Goal: Answer question/provide support

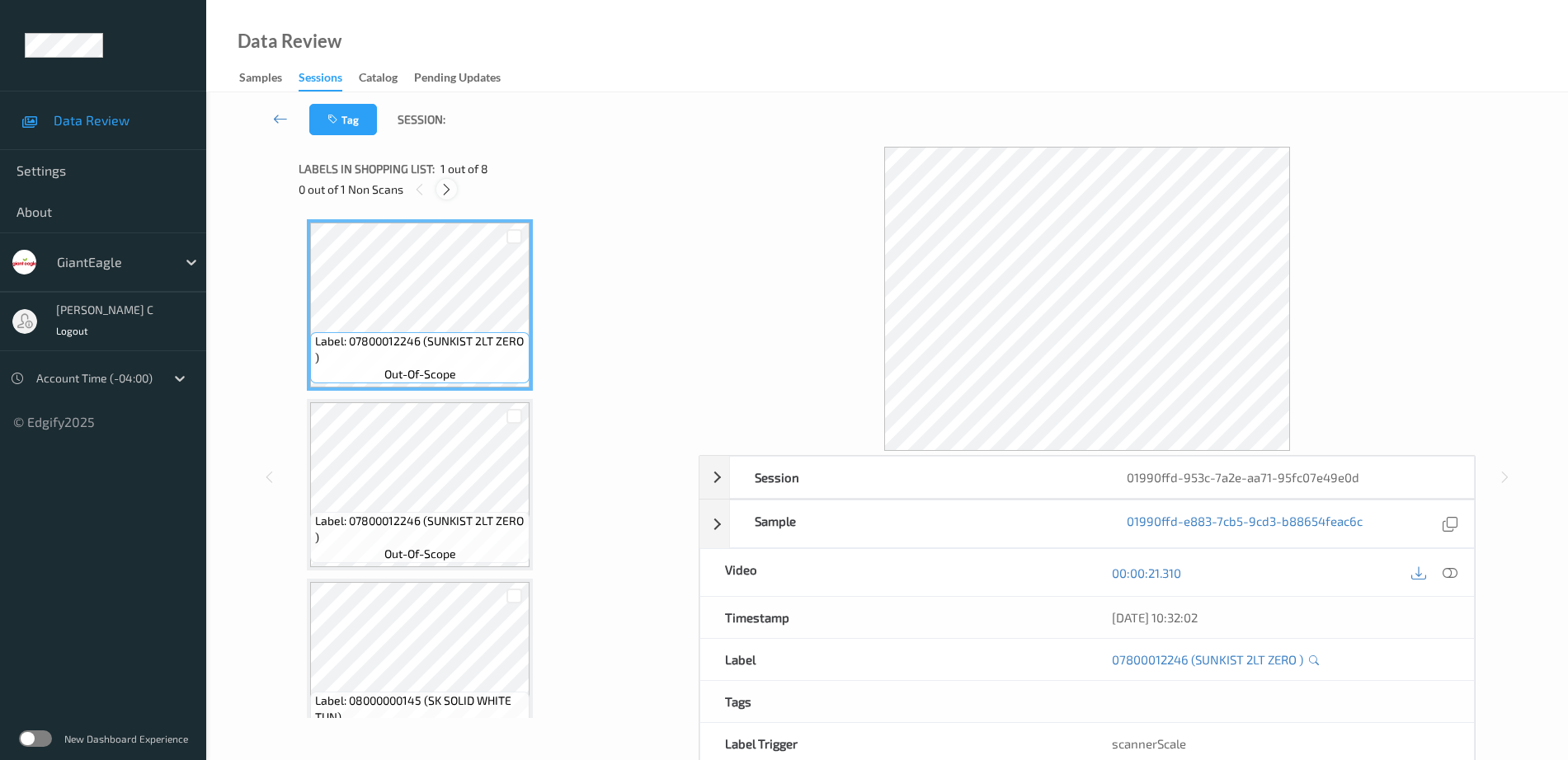
click at [452, 187] on icon at bounding box center [446, 190] width 14 height 15
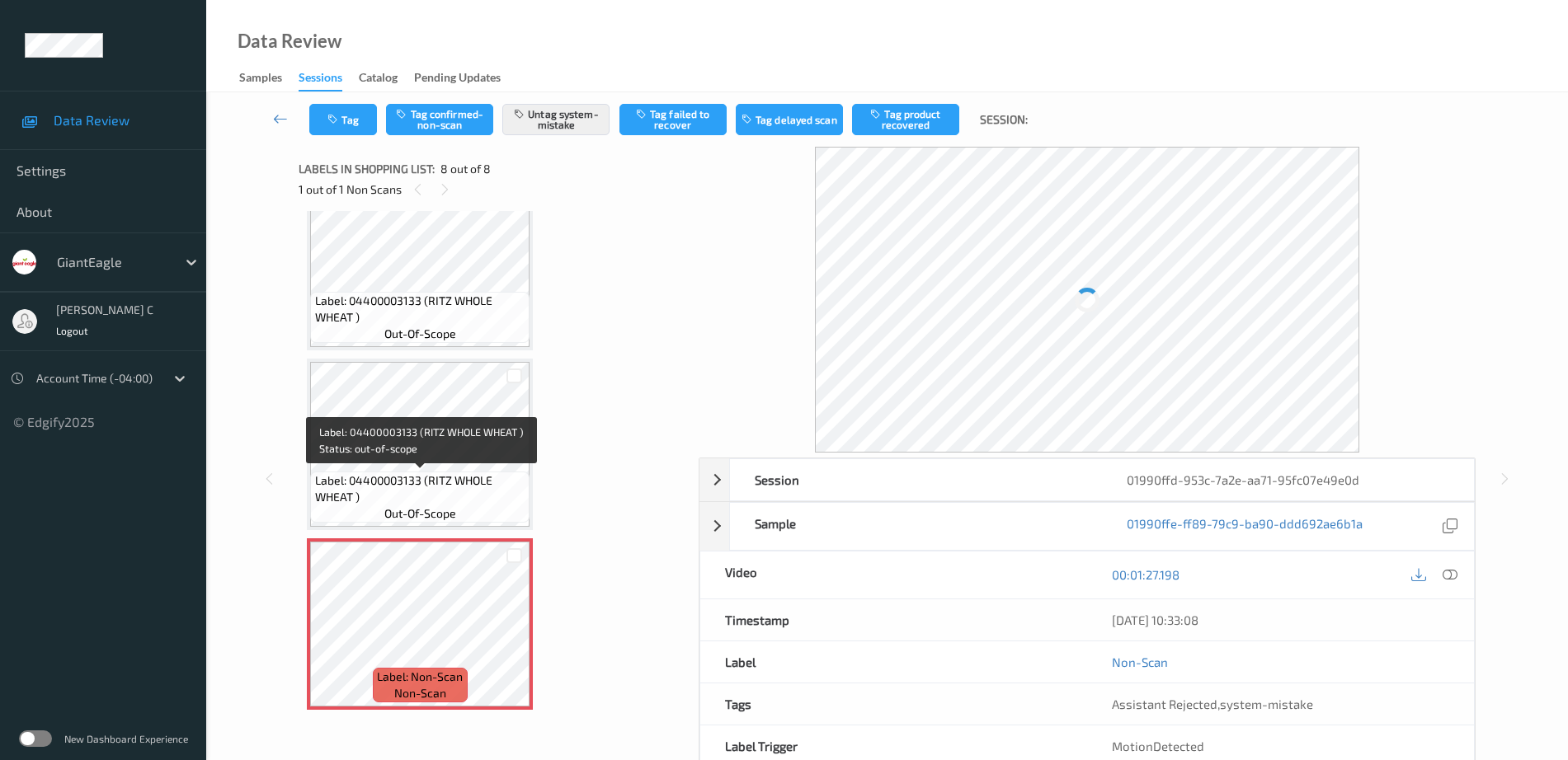
click at [423, 492] on span "Label: 04400003133 (RITZ WHOLE WHEAT )" at bounding box center [420, 488] width 211 height 33
click at [506, 639] on div at bounding box center [514, 638] width 20 height 20
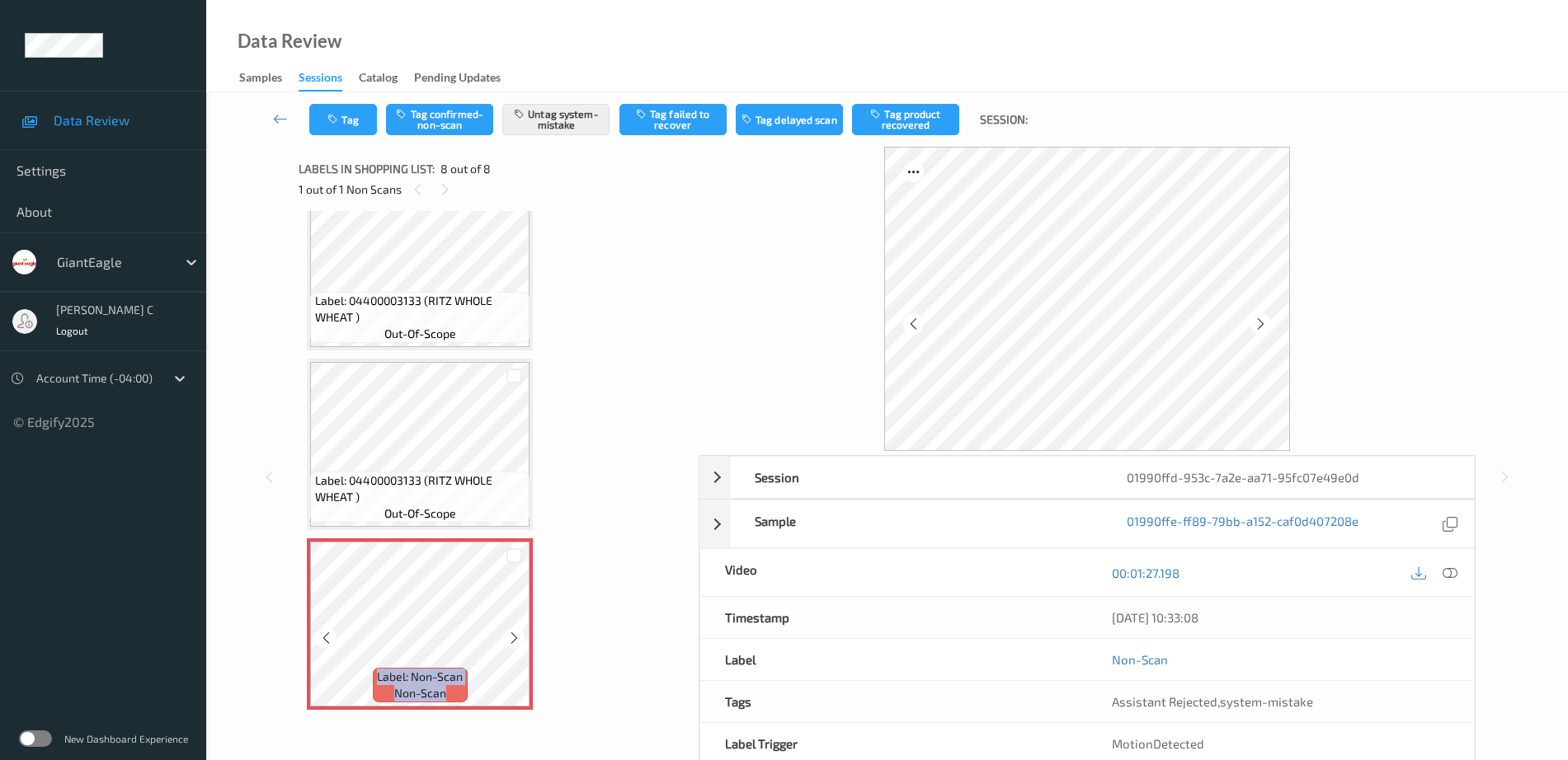
click at [506, 639] on div at bounding box center [514, 638] width 20 height 20
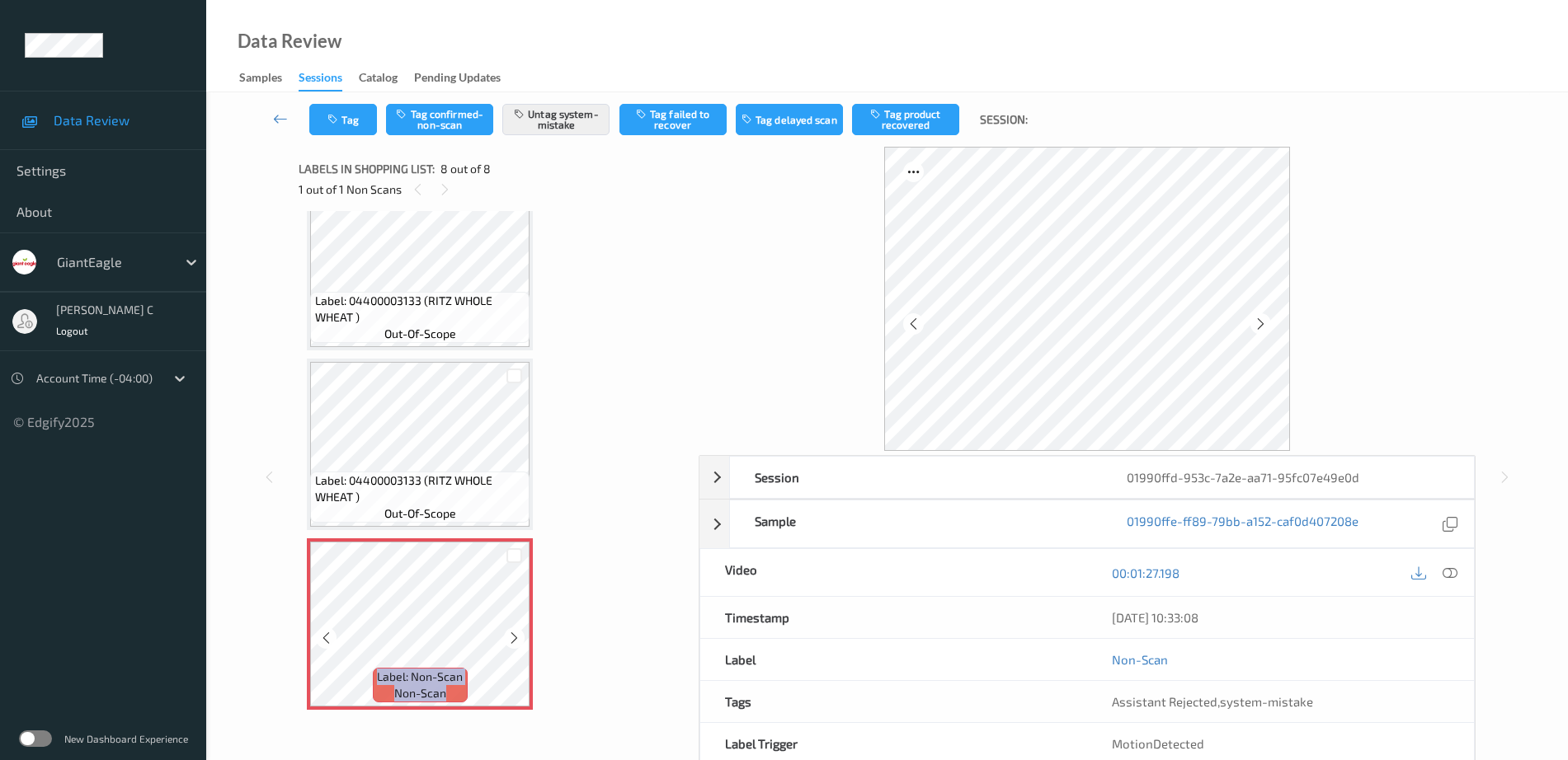
click at [506, 639] on div at bounding box center [514, 638] width 20 height 20
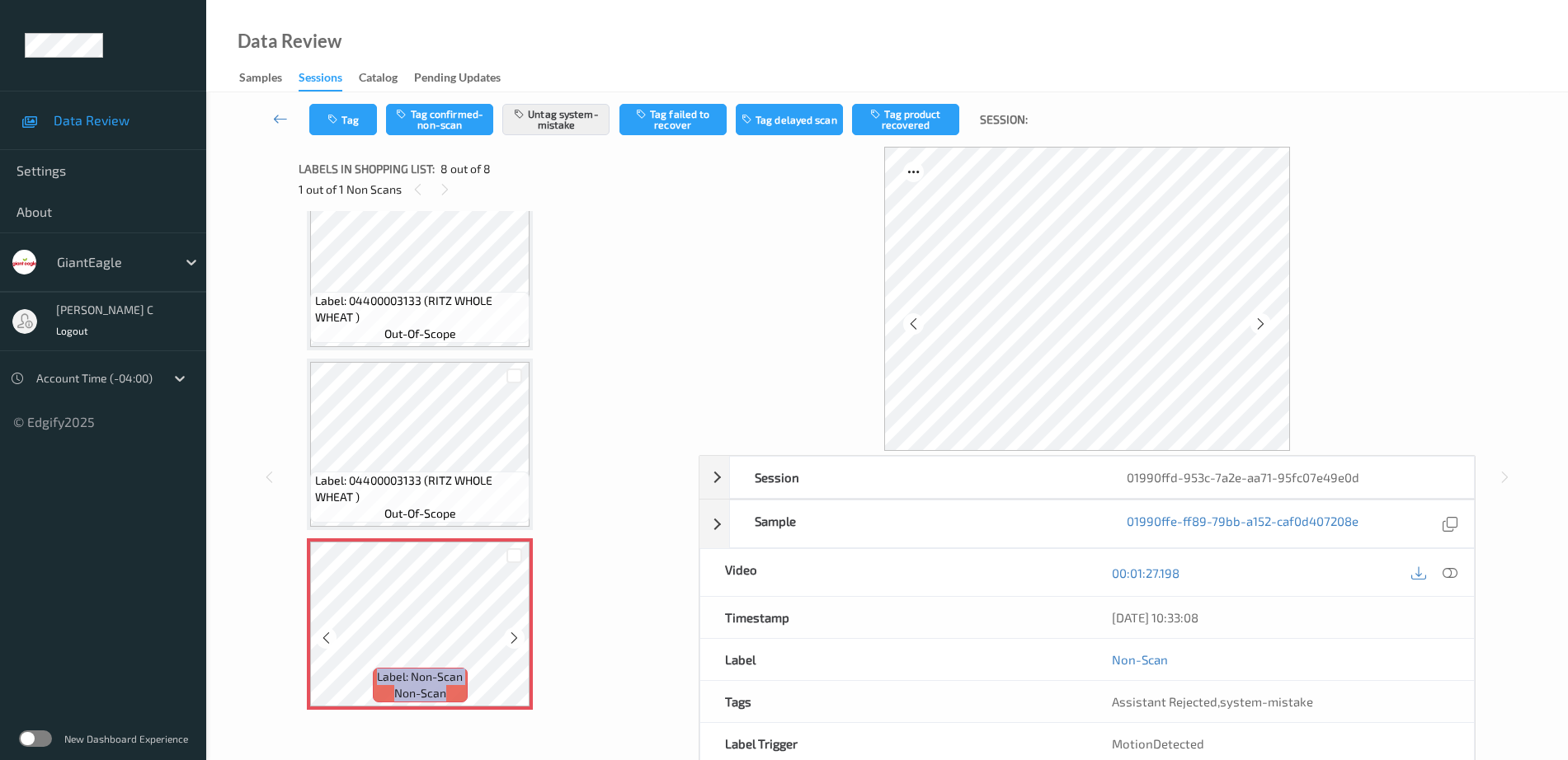
click at [506, 639] on div at bounding box center [514, 638] width 20 height 20
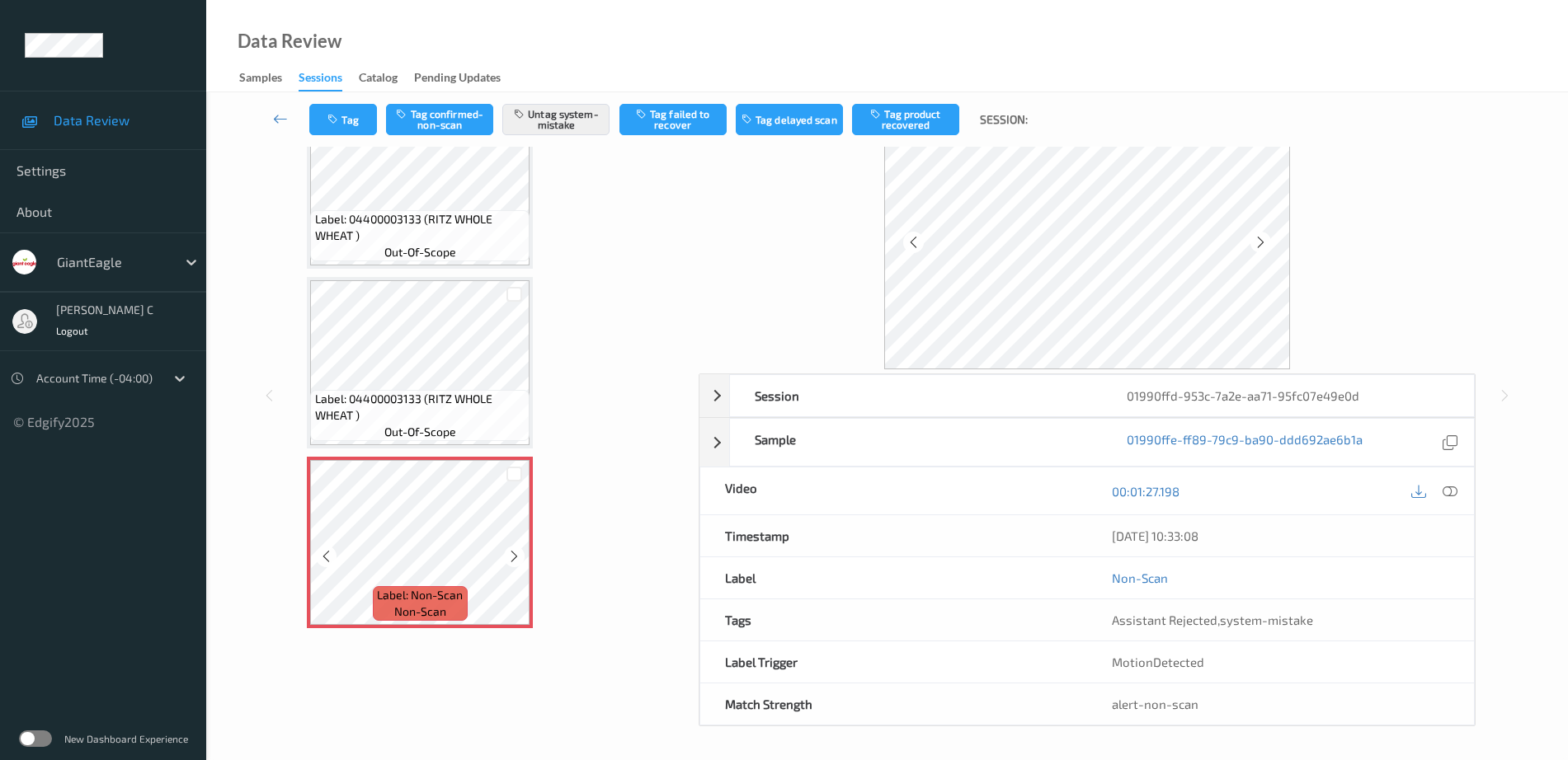
scroll to position [836, 0]
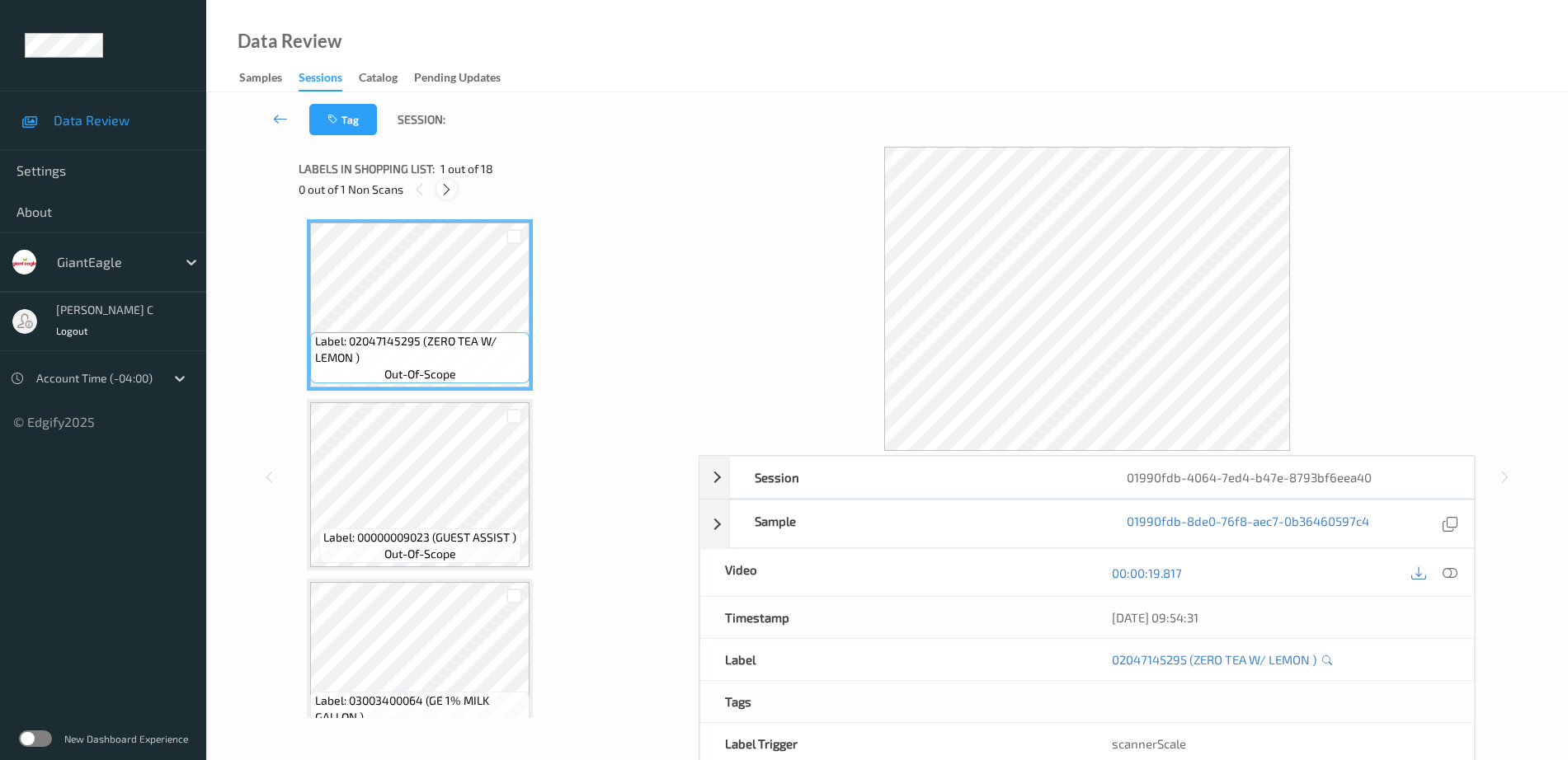
click at [446, 190] on icon at bounding box center [446, 190] width 14 height 15
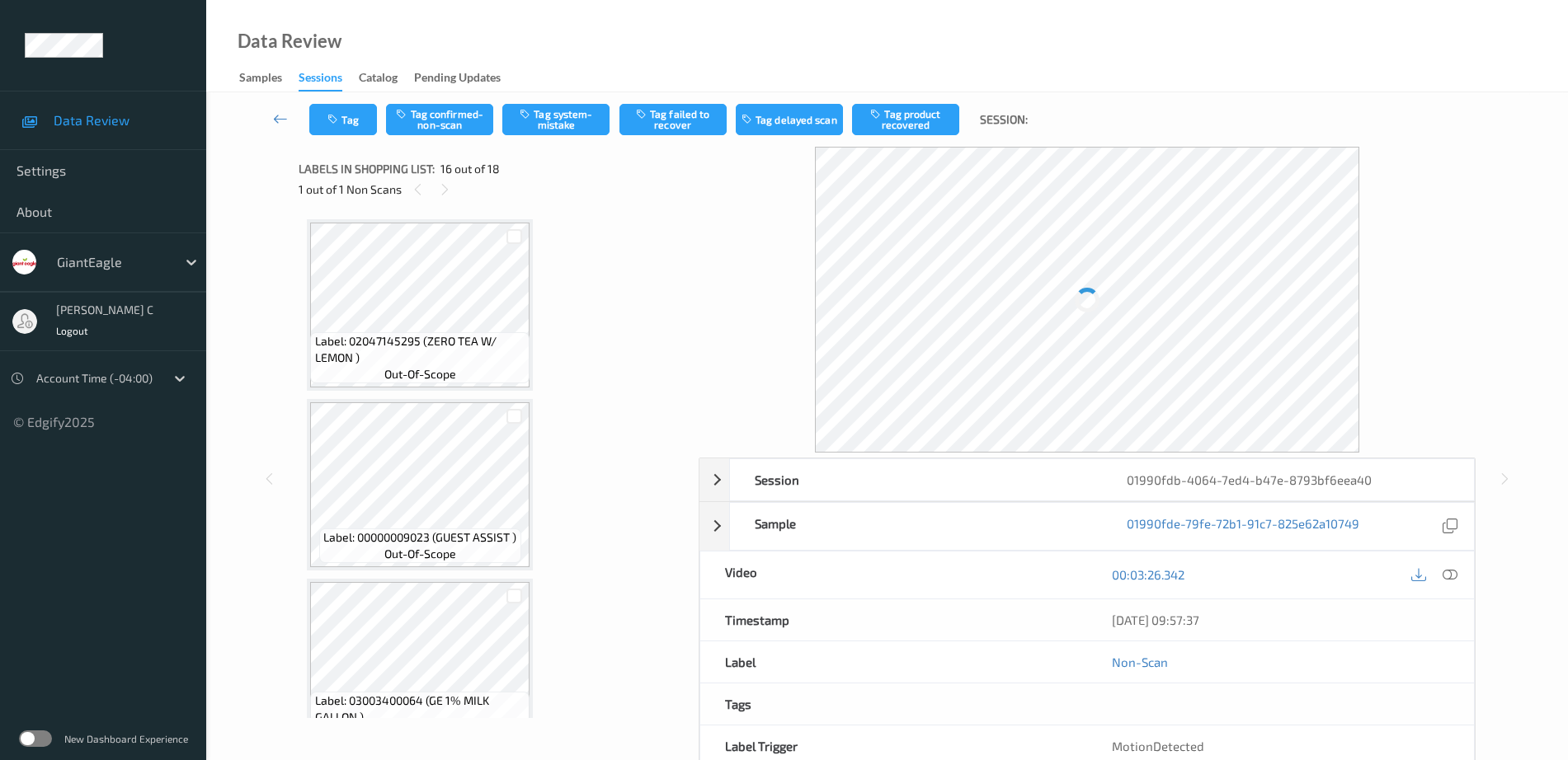
scroll to position [2525, 0]
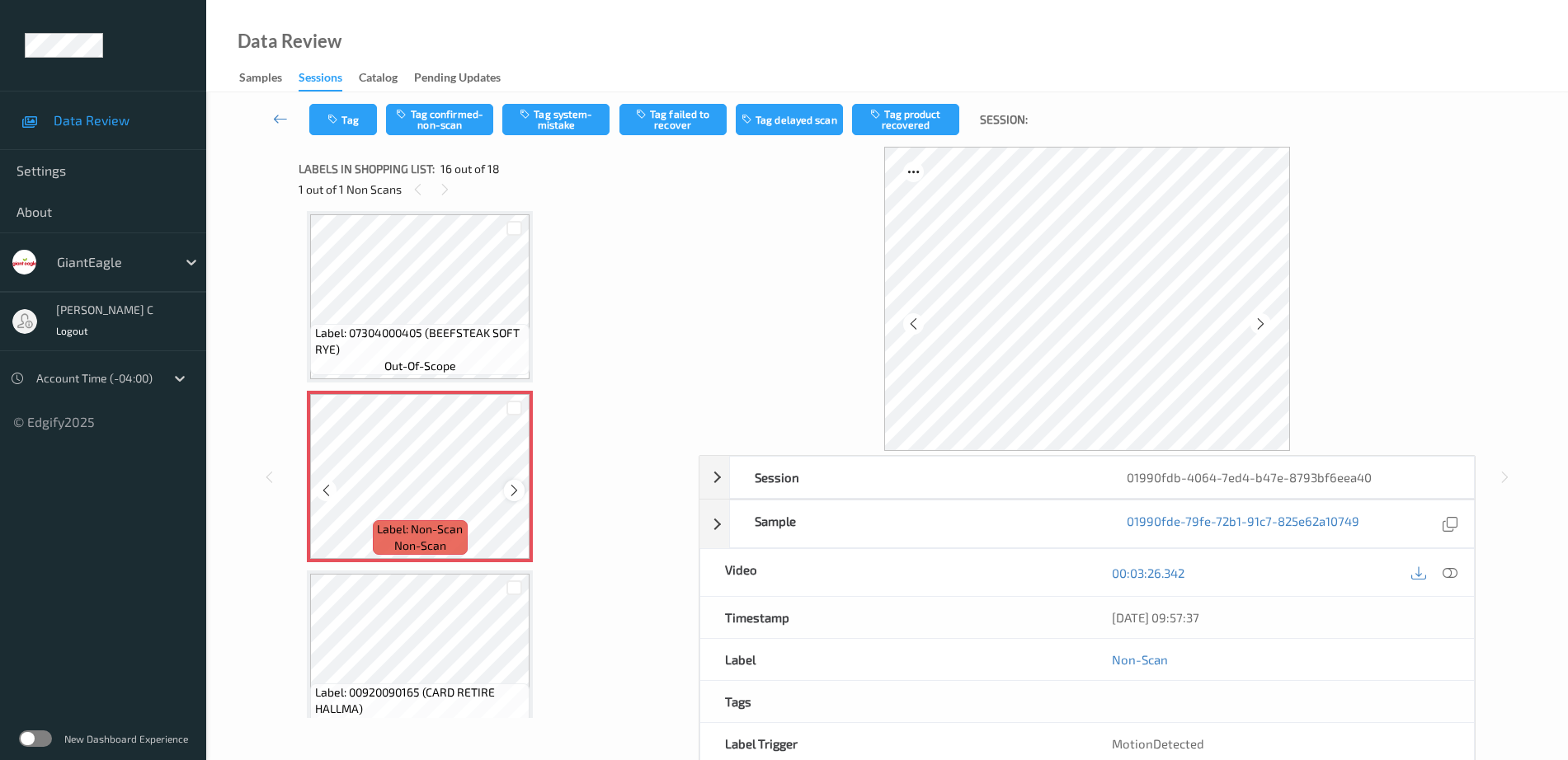
click at [515, 494] on icon at bounding box center [514, 491] width 14 height 15
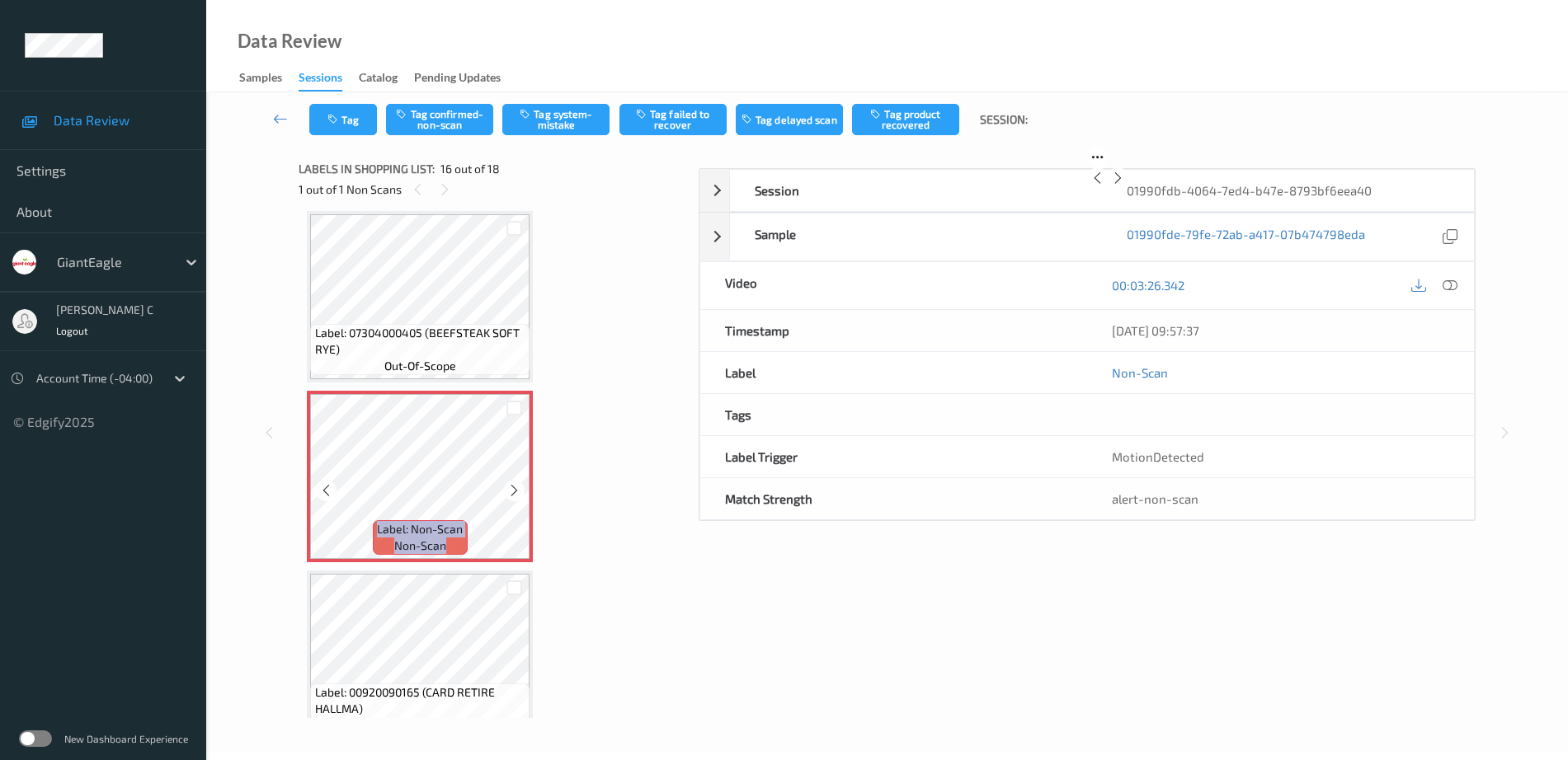
click at [515, 494] on icon at bounding box center [514, 491] width 14 height 15
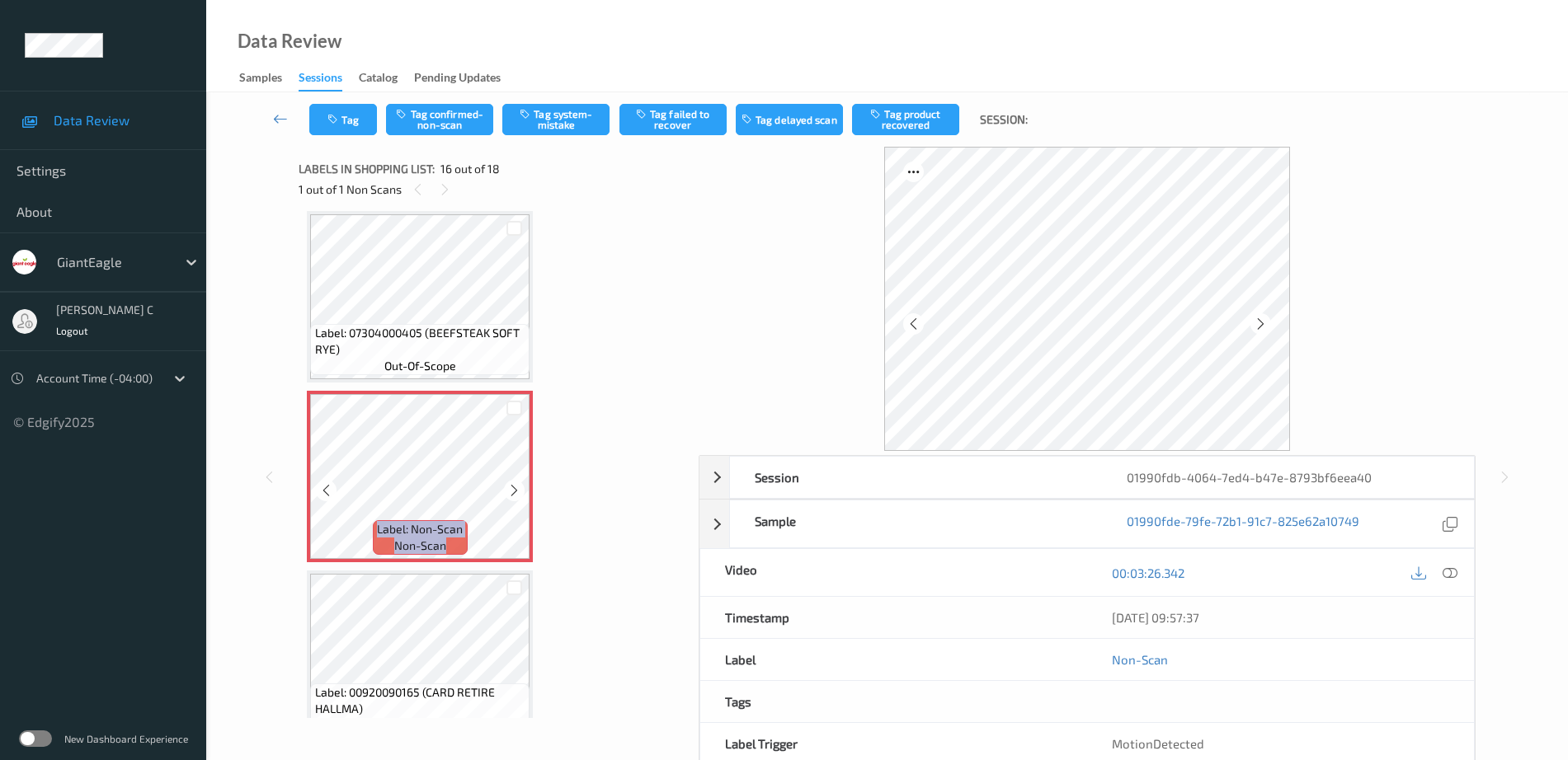
click at [515, 494] on icon at bounding box center [514, 491] width 14 height 15
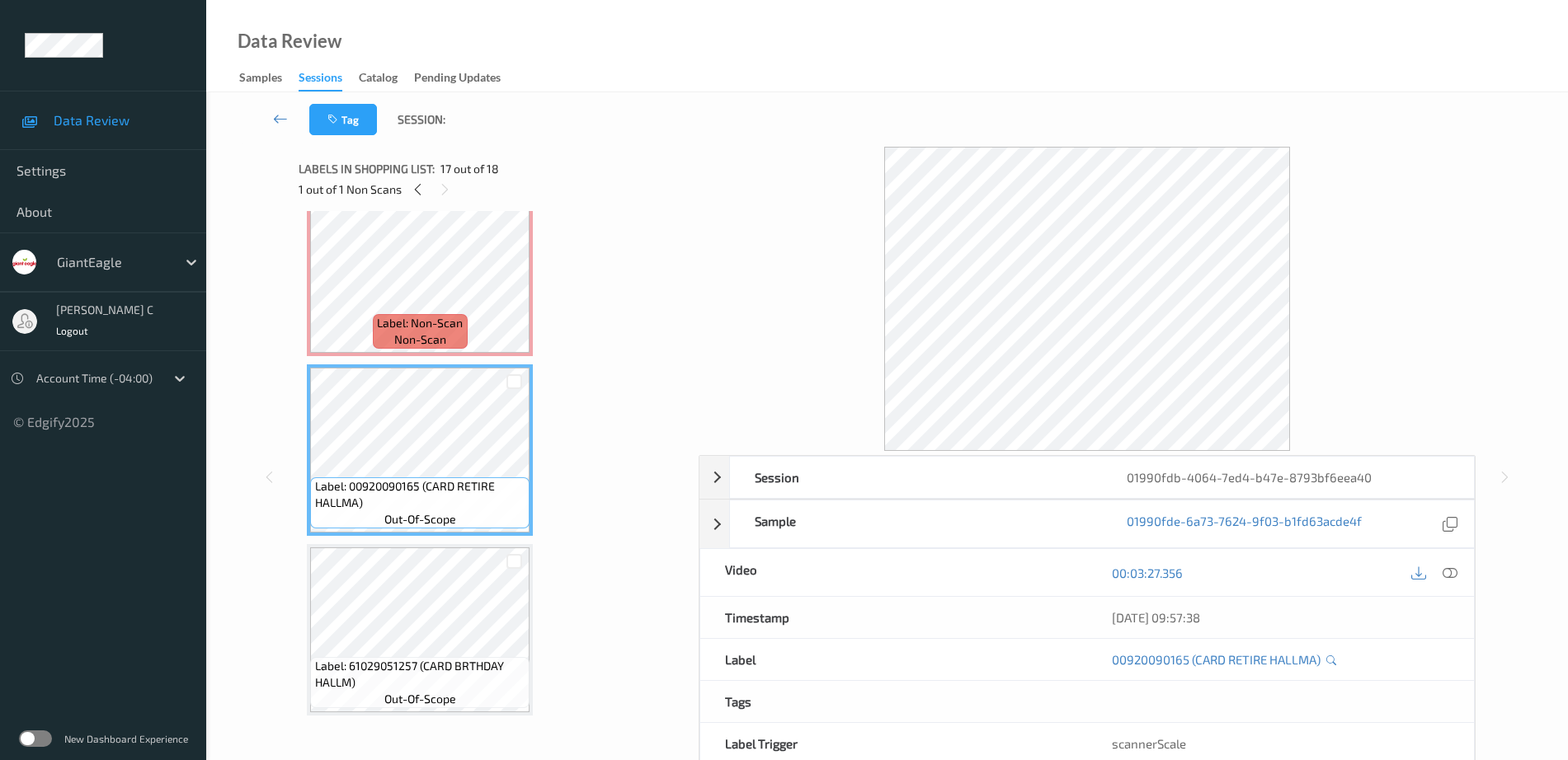
scroll to position [2628, 0]
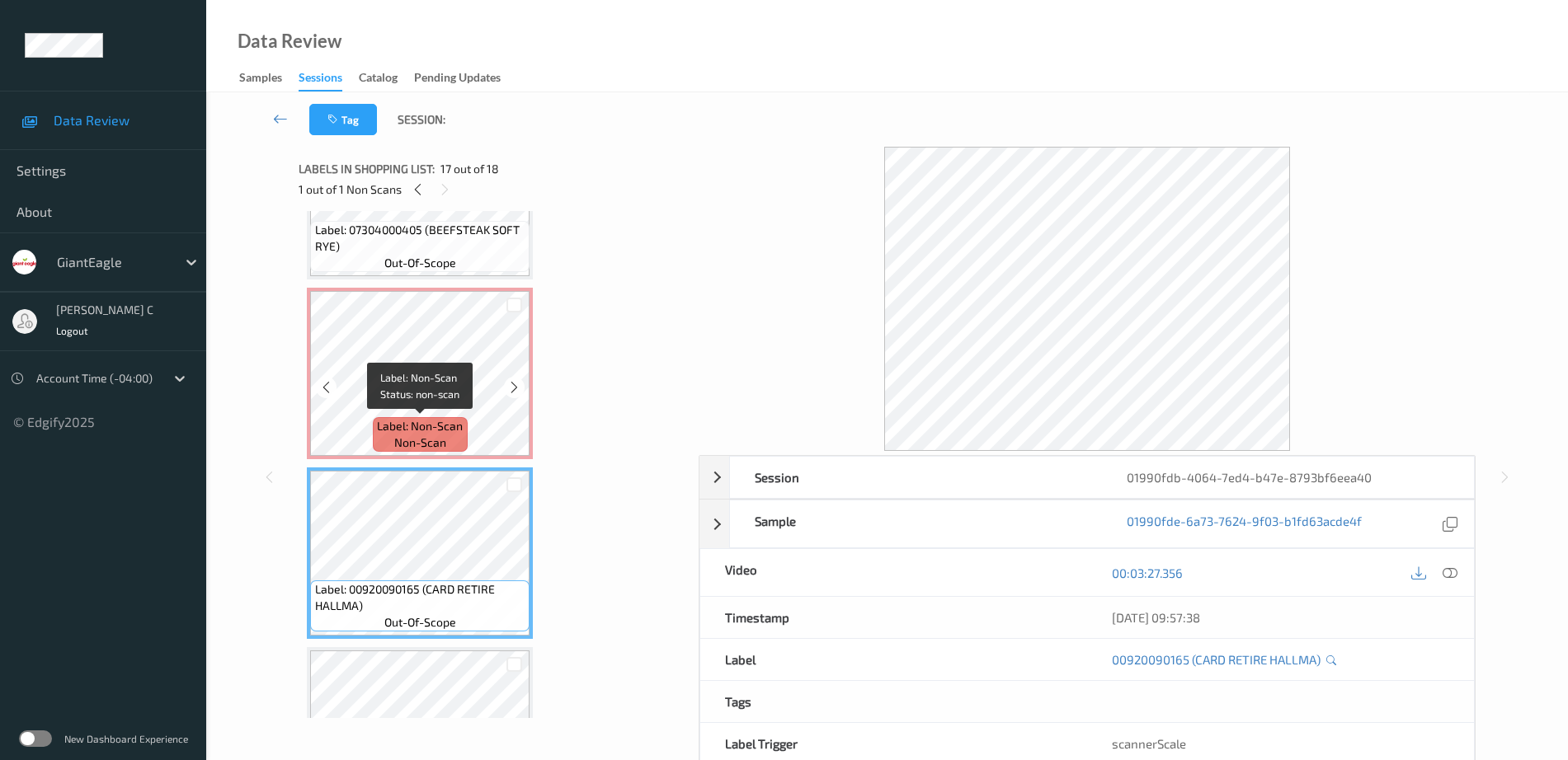
click at [441, 439] on span "non-scan" at bounding box center [420, 443] width 52 height 17
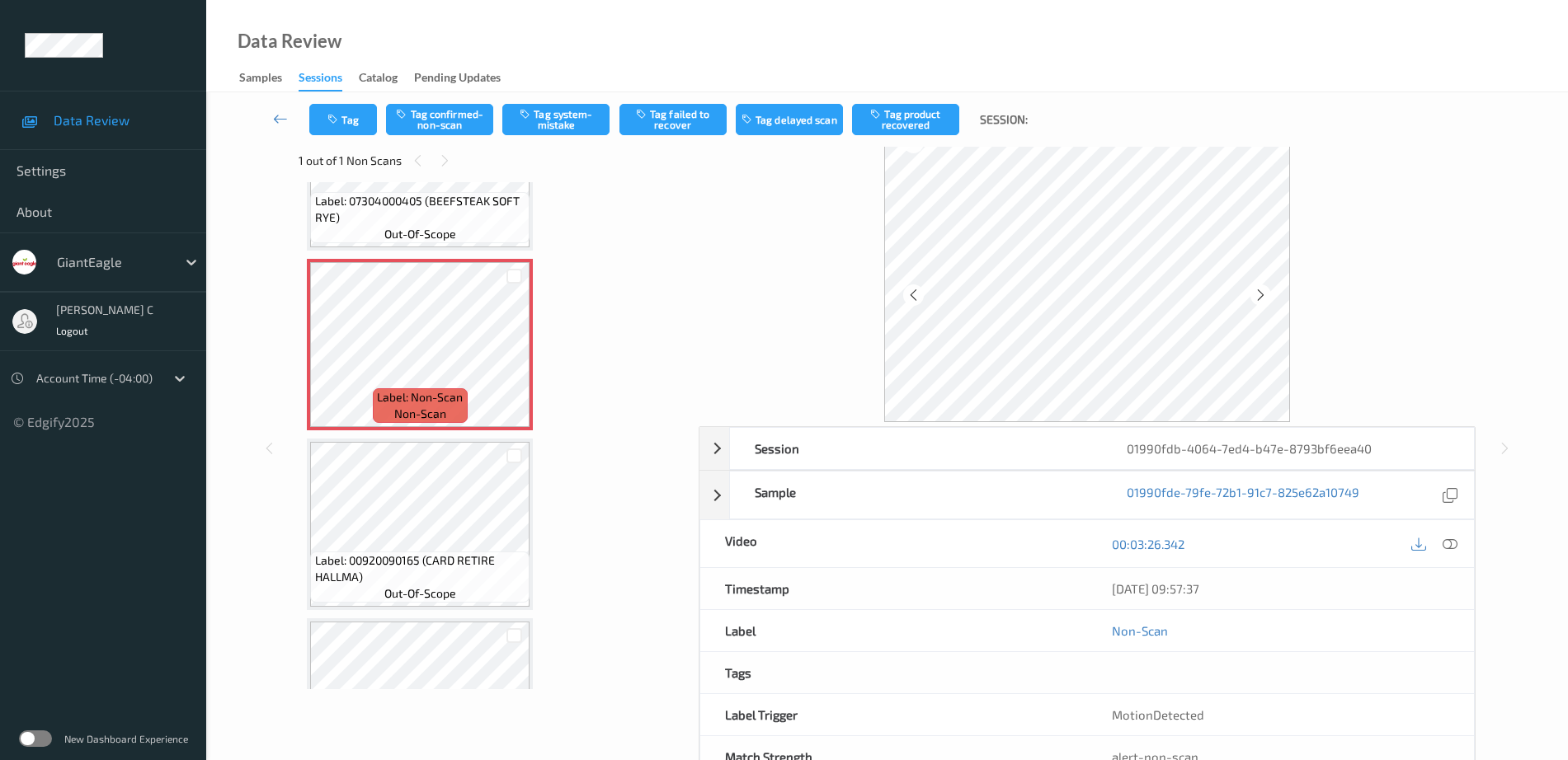
scroll to position [0, 0]
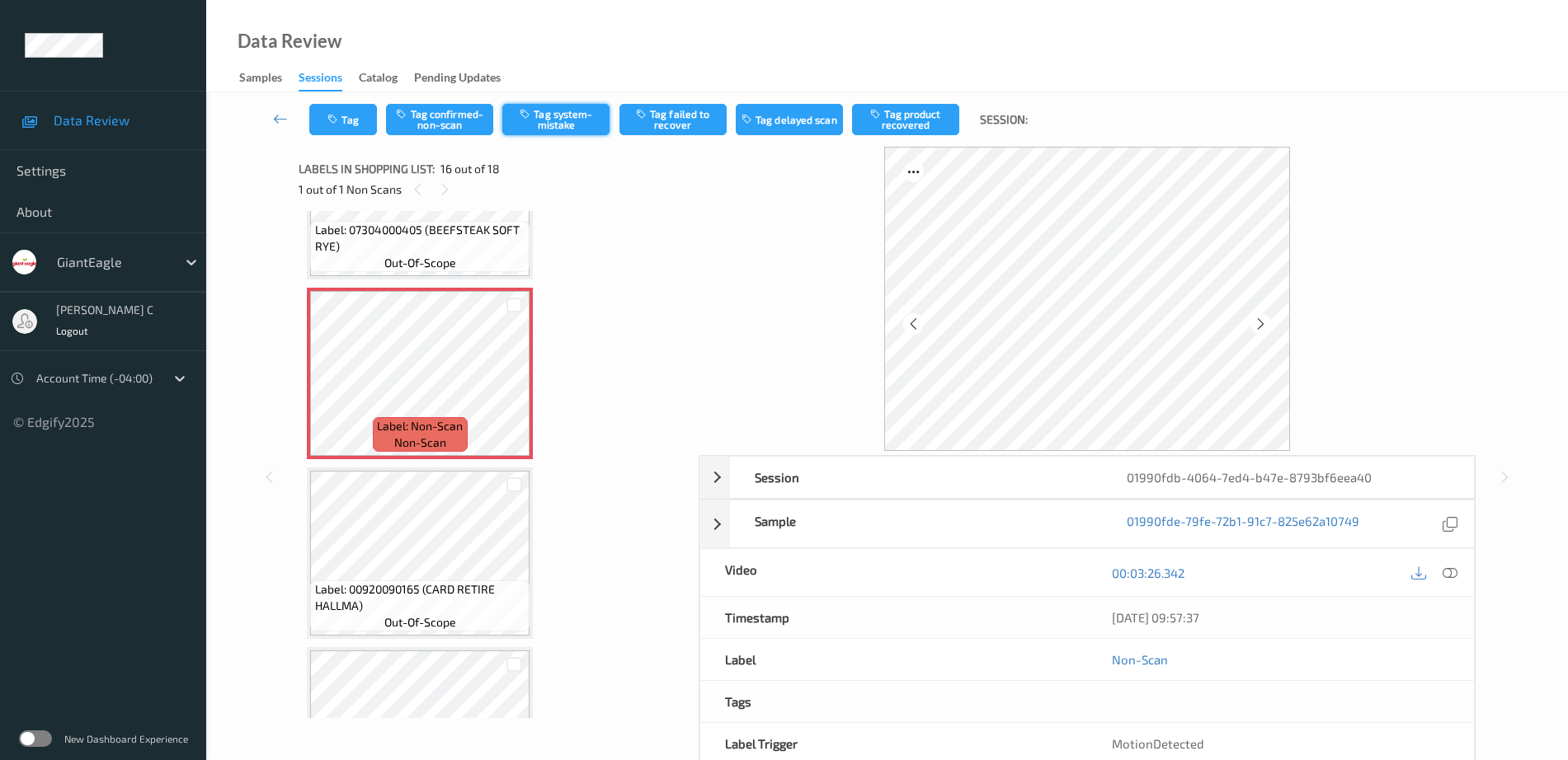
click at [565, 124] on button "Tag system-mistake" at bounding box center [555, 119] width 107 height 31
click at [338, 120] on icon "button" at bounding box center [334, 120] width 14 height 12
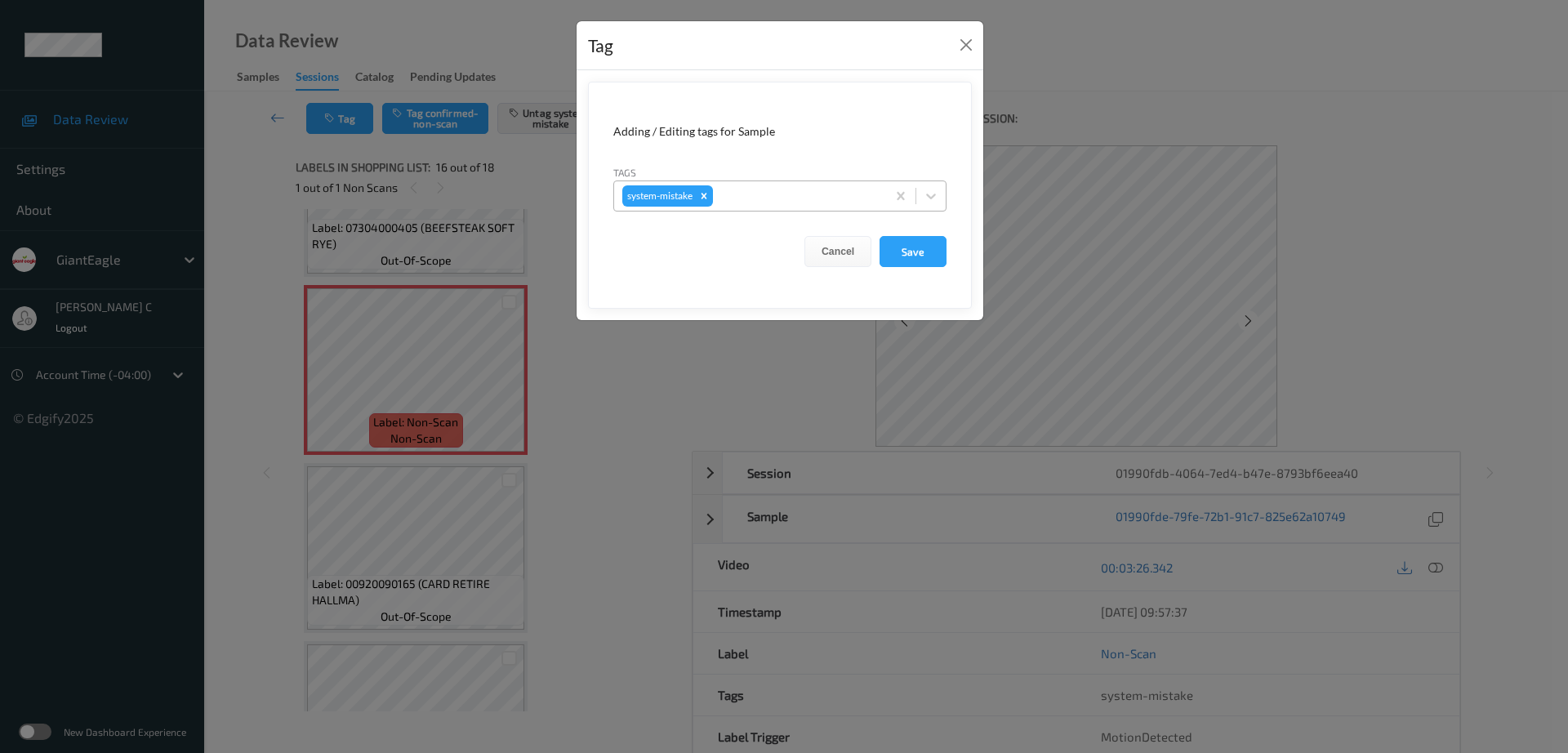
click at [789, 206] on div "system-mistake" at bounding box center [750, 196] width 272 height 28
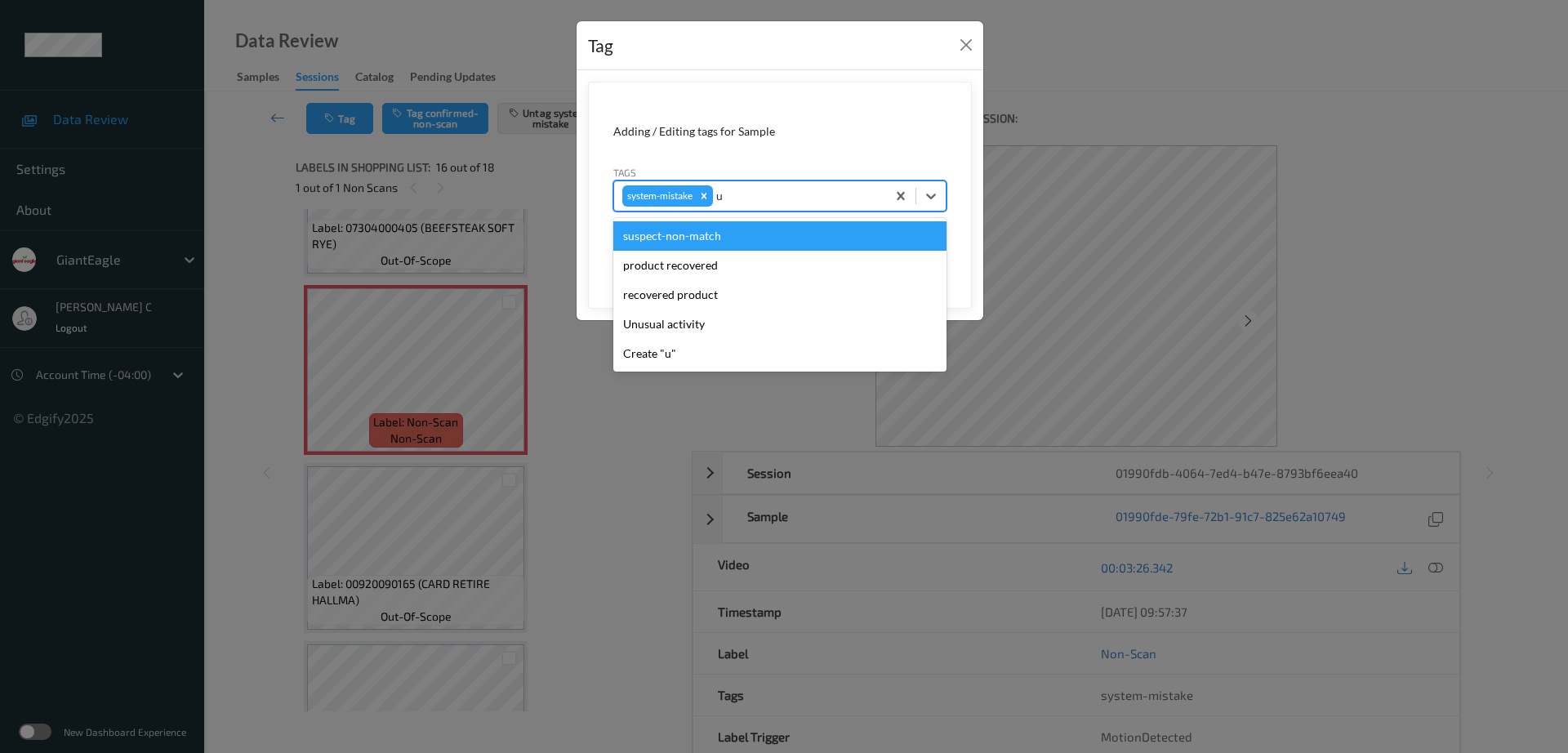
type input "un"
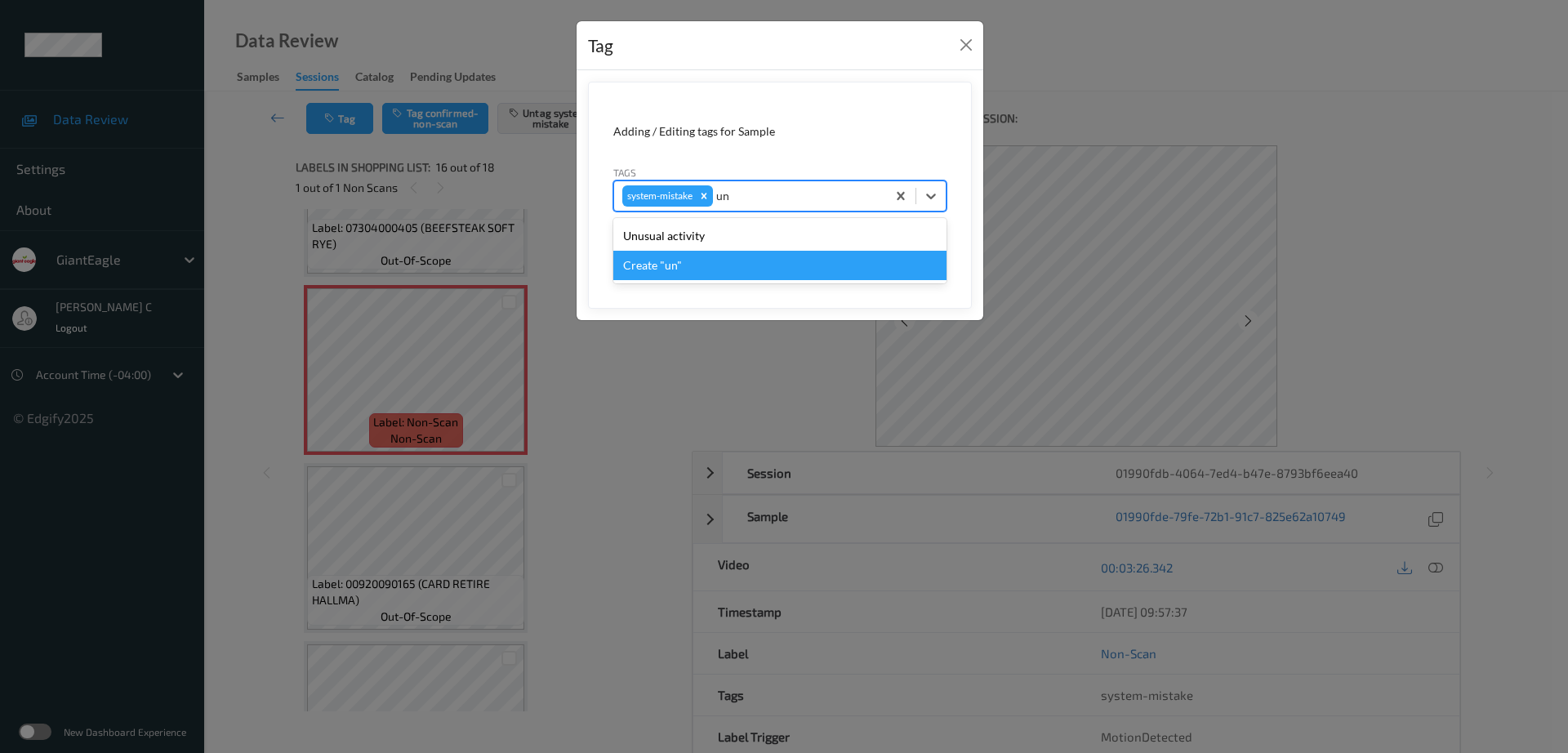
click at [648, 237] on div "Unusual activity" at bounding box center [780, 236] width 333 height 29
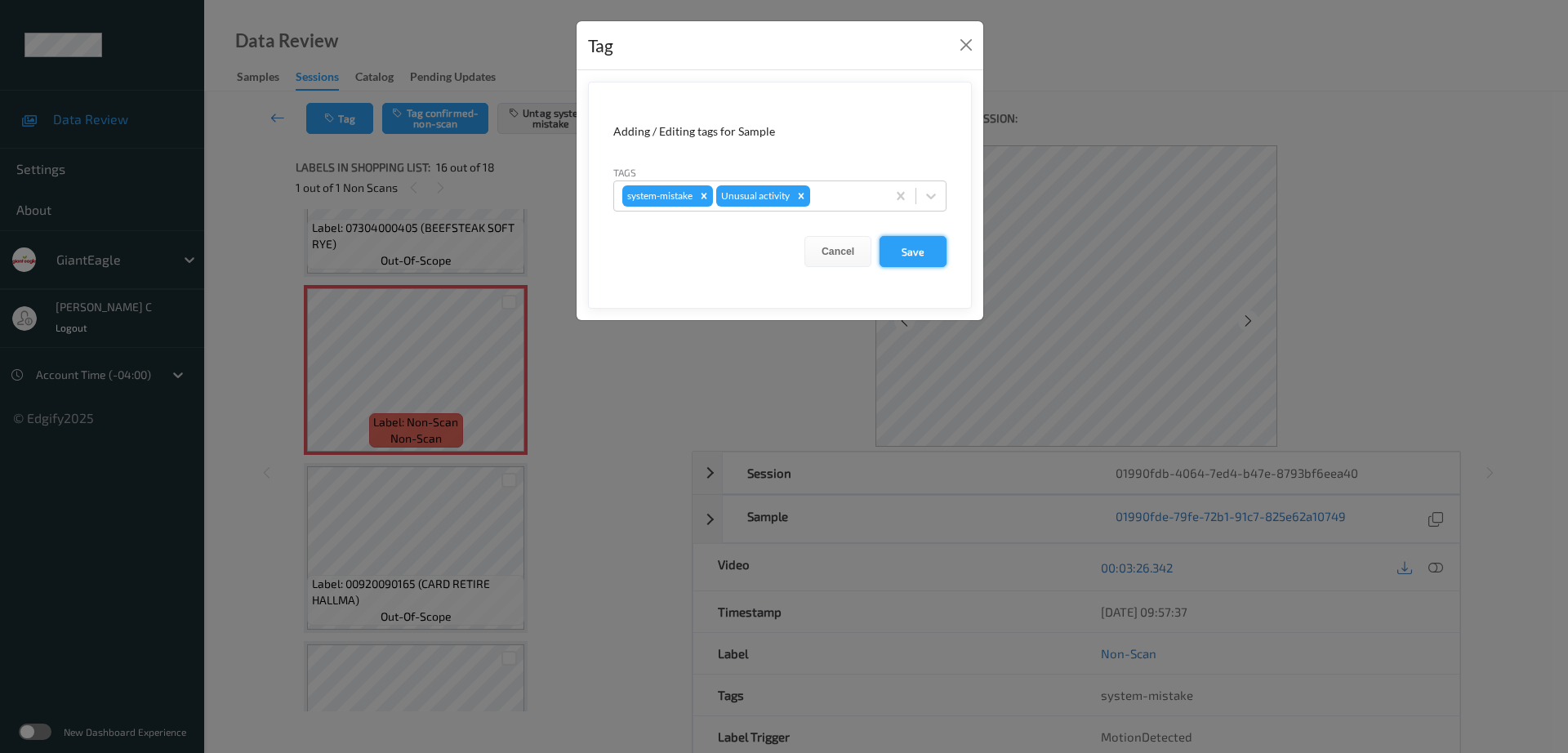
click at [895, 254] on button "Save" at bounding box center [914, 251] width 67 height 31
